Goal: Task Accomplishment & Management: Manage account settings

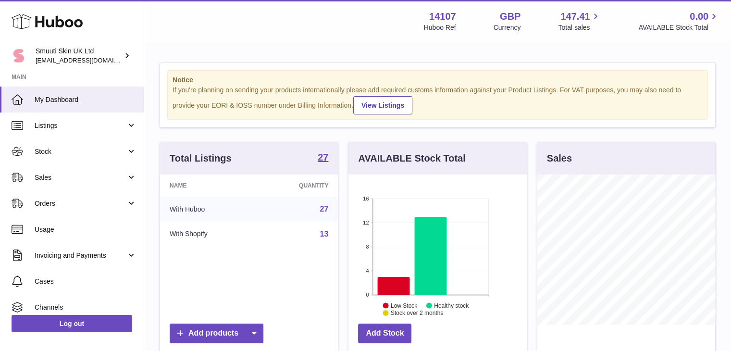
scroll to position [150, 178]
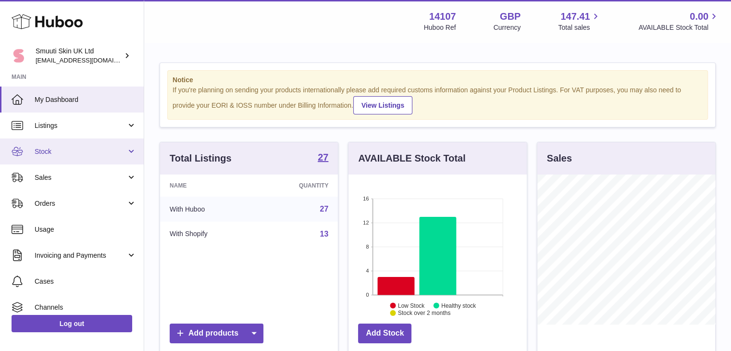
click at [125, 151] on link "Stock" at bounding box center [72, 151] width 144 height 26
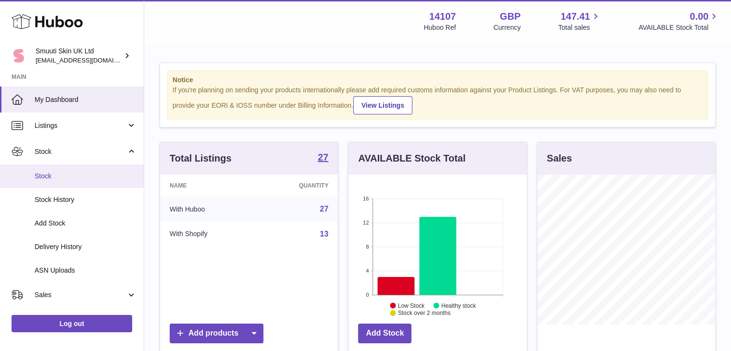
click at [57, 177] on span "Stock" at bounding box center [86, 175] width 102 height 9
click at [42, 174] on span "Stock" at bounding box center [86, 175] width 102 height 9
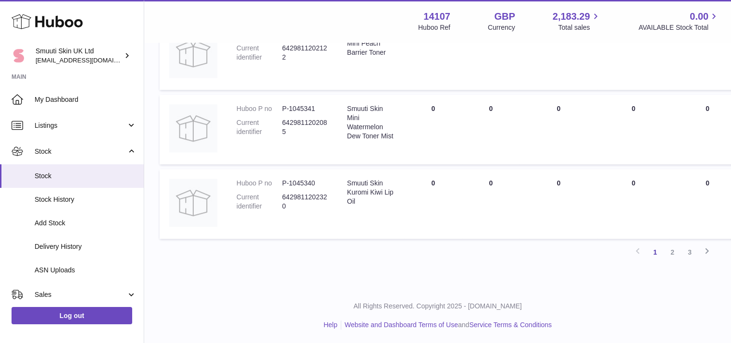
scroll to position [692, 0]
click at [694, 250] on link "3" at bounding box center [689, 252] width 17 height 17
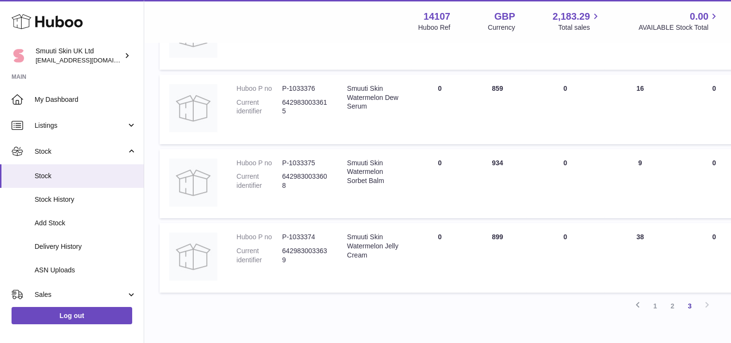
scroll to position [441, 0]
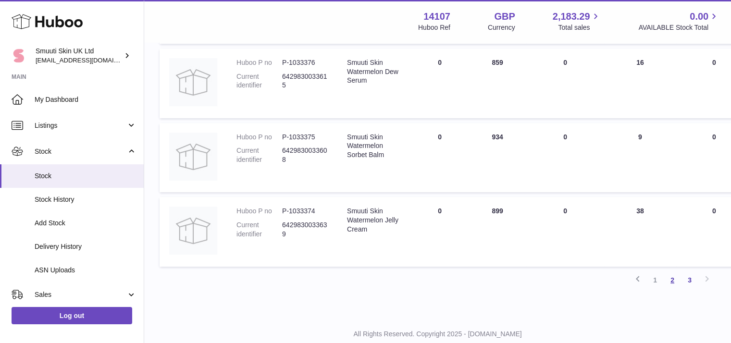
click at [674, 277] on link "2" at bounding box center [671, 279] width 17 height 17
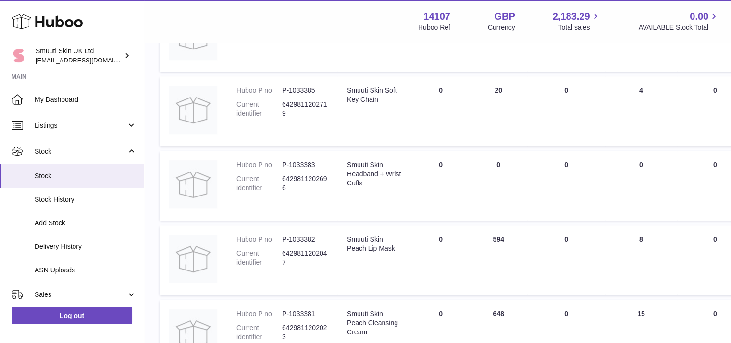
scroll to position [563, 0]
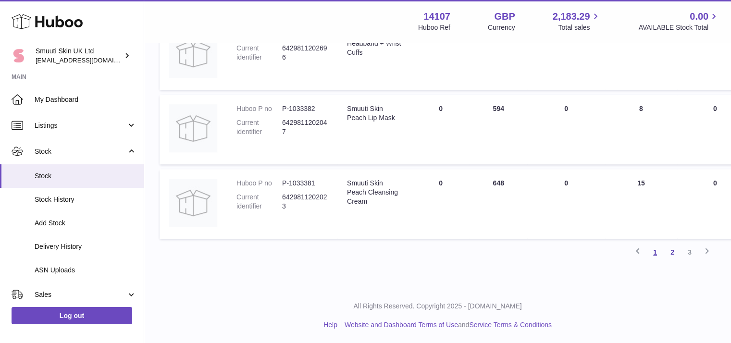
click at [658, 249] on link "1" at bounding box center [654, 252] width 17 height 17
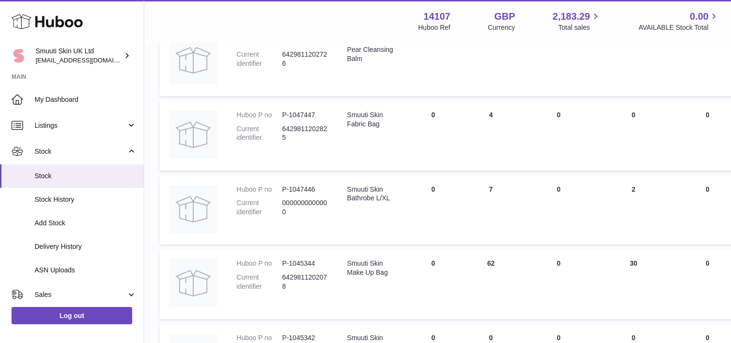
scroll to position [389, 0]
